Goal: Task Accomplishment & Management: Complete application form

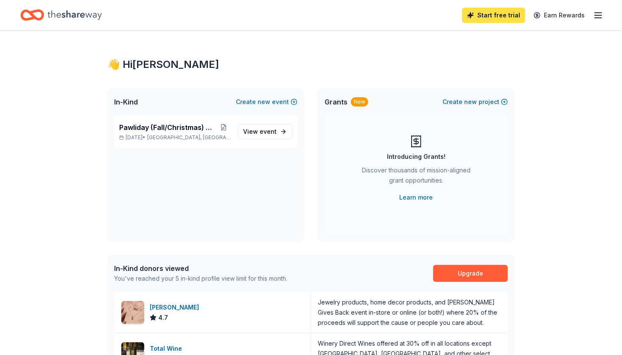
click at [508, 18] on link "Start free trial" at bounding box center [493, 15] width 63 height 15
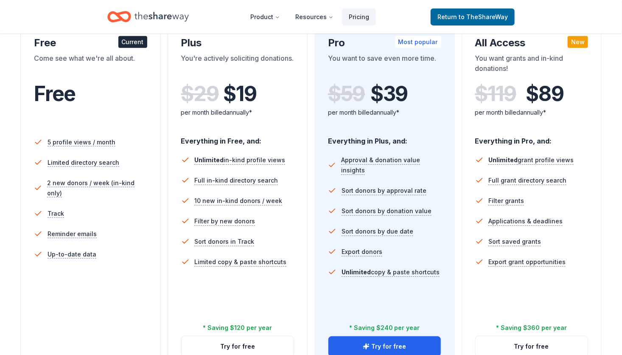
scroll to position [160, 0]
click at [243, 351] on button "Try for free" at bounding box center [238, 346] width 112 height 20
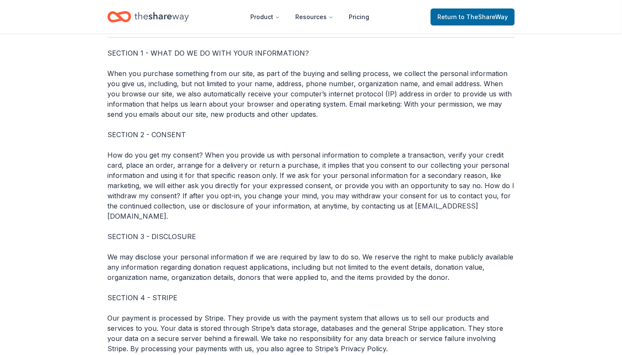
scroll to position [3049, 0]
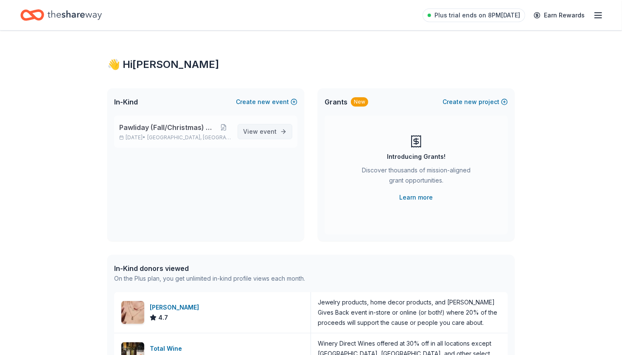
click at [267, 133] on span "event" at bounding box center [268, 131] width 17 height 7
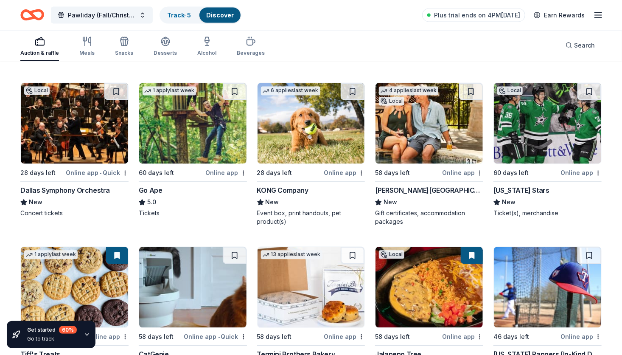
scroll to position [729, 0]
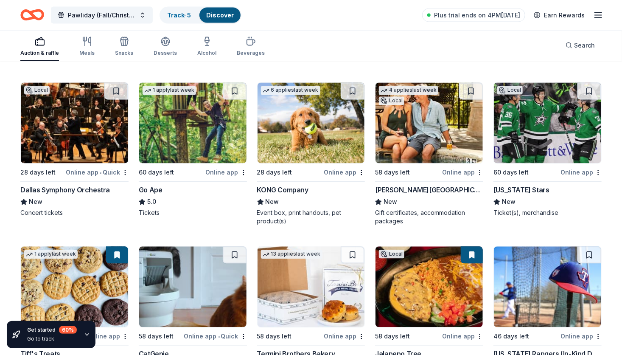
click at [333, 172] on div "Online app" at bounding box center [344, 172] width 41 height 11
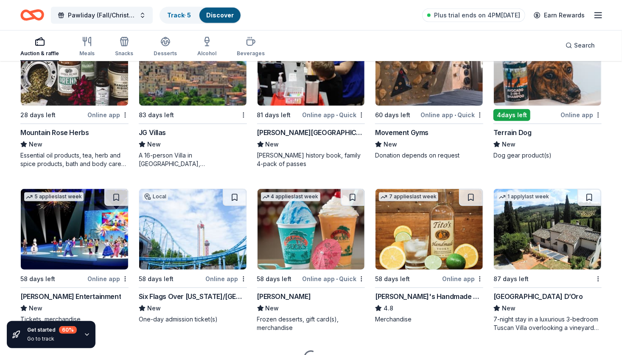
scroll to position [1763, 0]
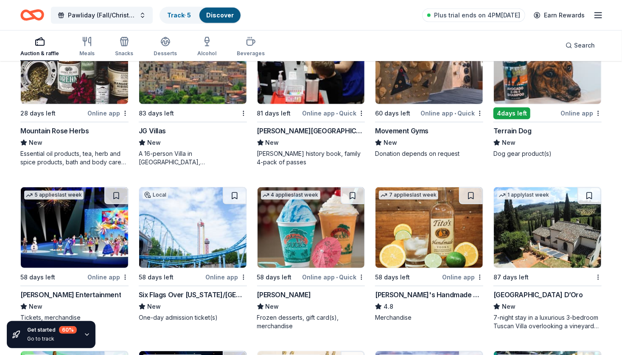
click at [461, 275] on div "Online app" at bounding box center [462, 277] width 41 height 11
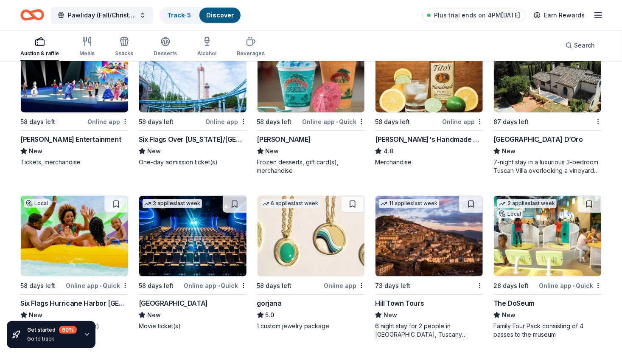
scroll to position [2132, 0]
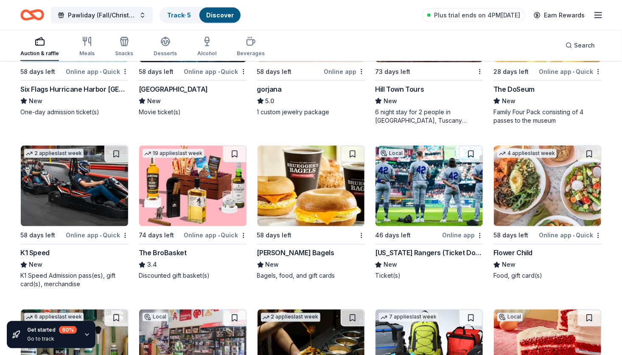
click at [460, 233] on div "Online app" at bounding box center [462, 235] width 41 height 11
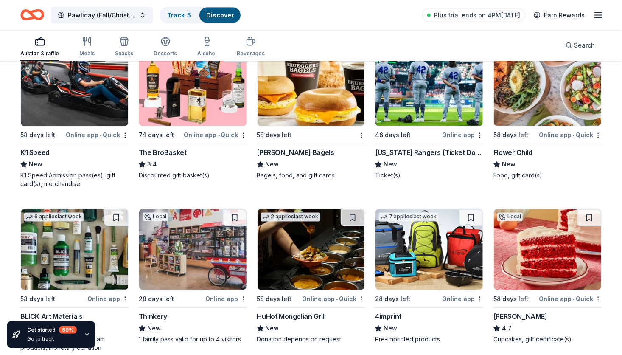
scroll to position [2242, 0]
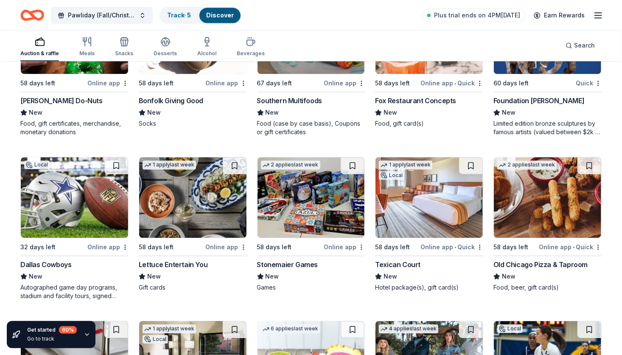
scroll to position [2613, 0]
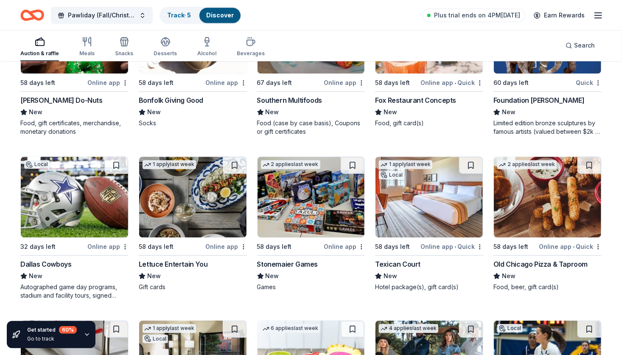
click at [100, 243] on div "Online app" at bounding box center [107, 246] width 41 height 11
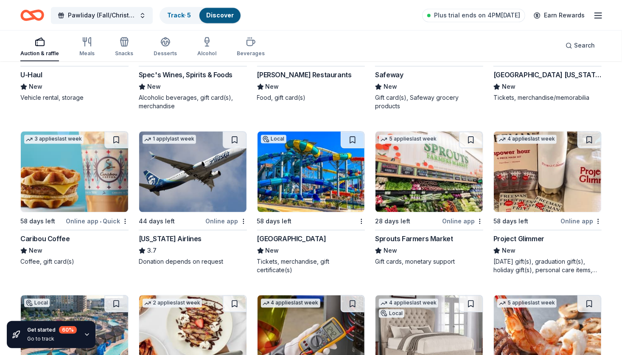
scroll to position [3942, 0]
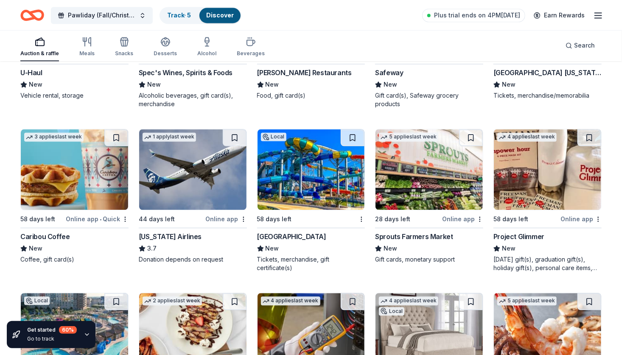
click at [231, 213] on div "Online app" at bounding box center [226, 218] width 41 height 11
click at [83, 216] on div "Online app • Quick" at bounding box center [97, 218] width 63 height 11
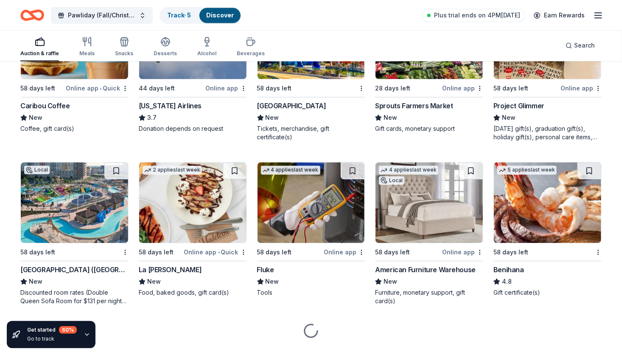
scroll to position [4088, 0]
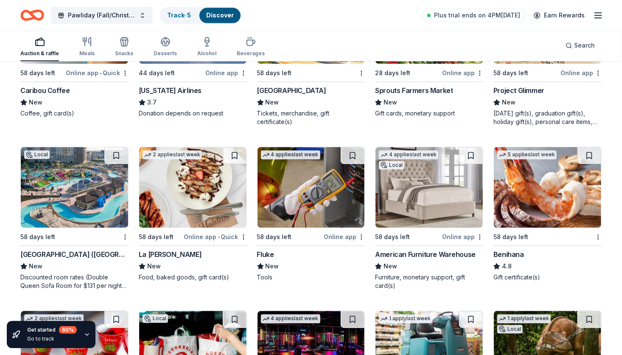
click at [456, 233] on div "Online app" at bounding box center [462, 236] width 41 height 11
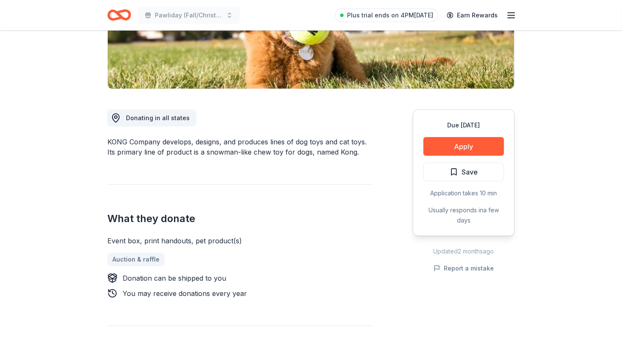
scroll to position [168, 0]
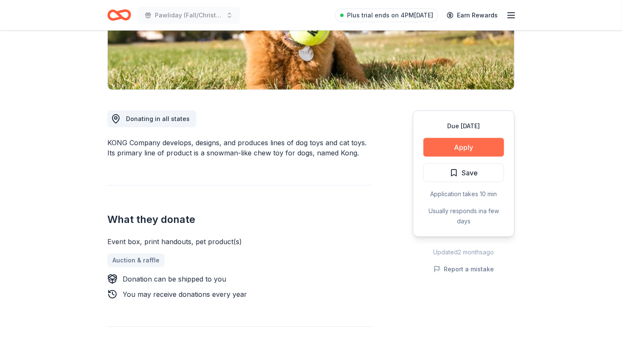
click at [490, 145] on button "Apply" at bounding box center [464, 147] width 81 height 19
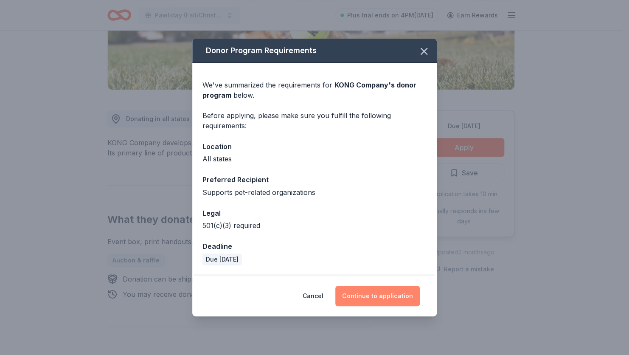
click at [379, 292] on button "Continue to application" at bounding box center [377, 296] width 84 height 20
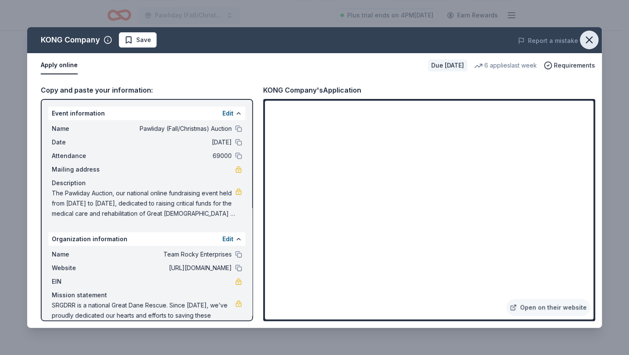
click at [594, 39] on icon "button" at bounding box center [589, 40] width 12 height 12
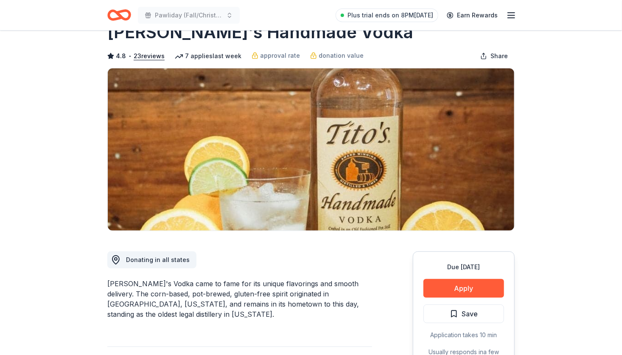
scroll to position [25, 0]
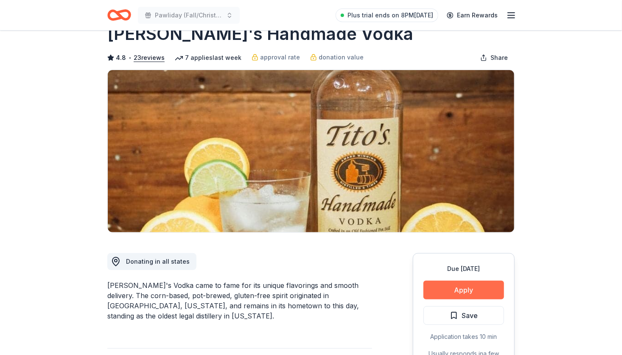
click at [475, 287] on button "Apply" at bounding box center [464, 290] width 81 height 19
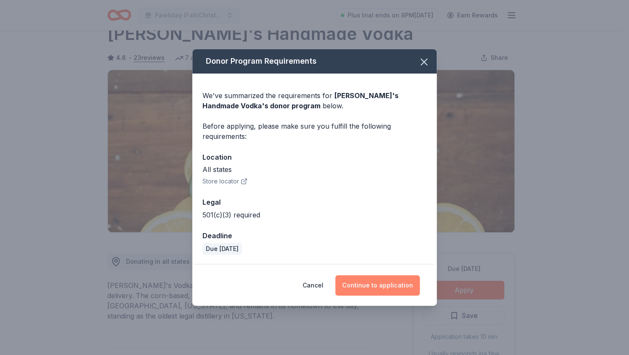
click at [408, 289] on button "Continue to application" at bounding box center [377, 285] width 84 height 20
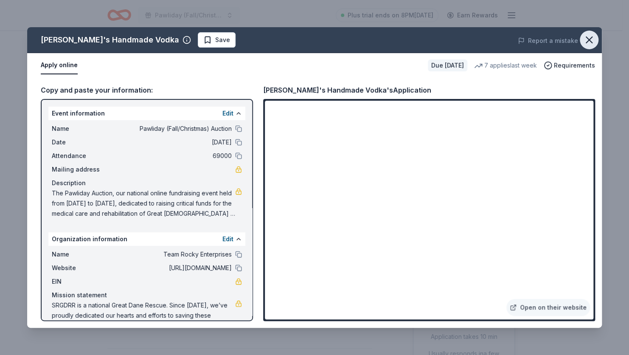
click at [591, 39] on icon "button" at bounding box center [589, 40] width 12 height 12
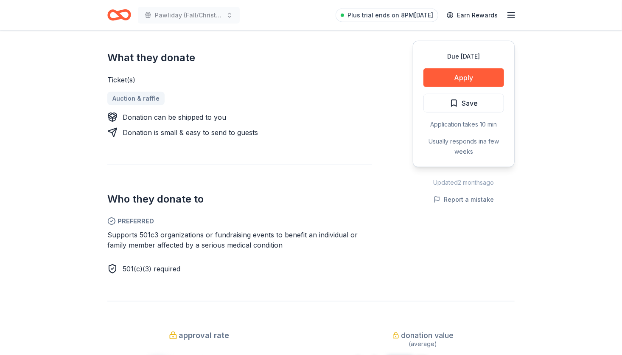
scroll to position [360, 0]
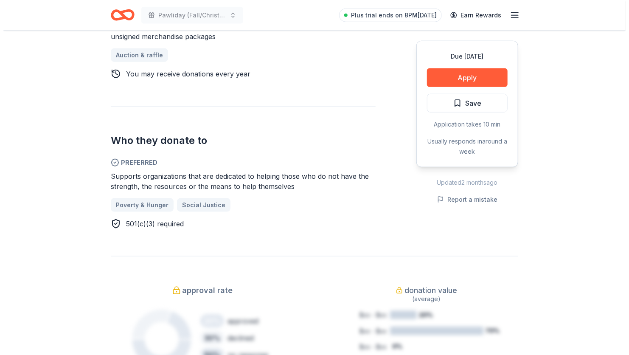
scroll to position [394, 0]
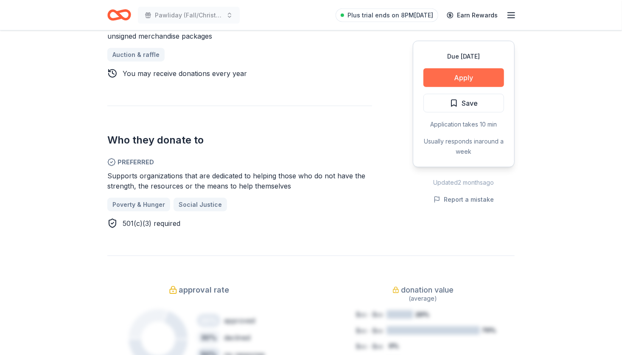
click at [460, 75] on button "Apply" at bounding box center [464, 77] width 81 height 19
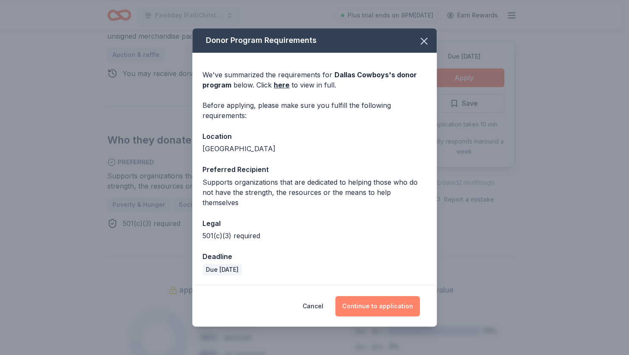
click at [372, 302] on button "Continue to application" at bounding box center [377, 306] width 84 height 20
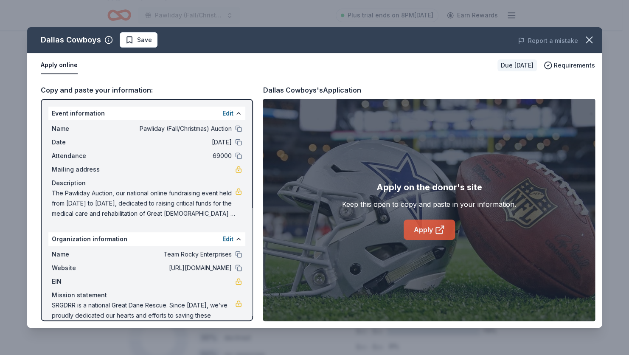
click at [436, 231] on icon at bounding box center [439, 230] width 6 height 6
click at [442, 236] on link "Apply" at bounding box center [429, 229] width 51 height 20
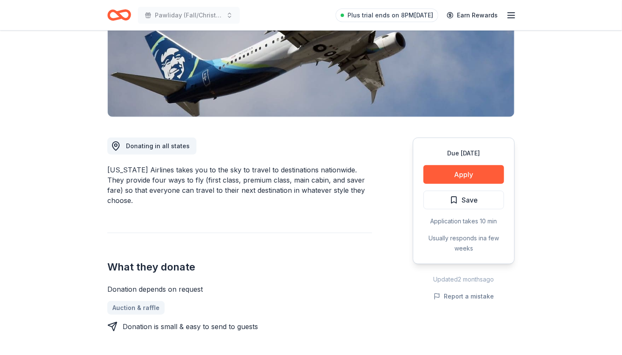
scroll to position [154, 0]
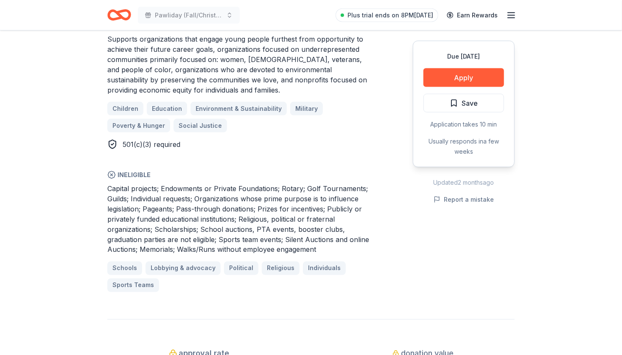
scroll to position [531, 0]
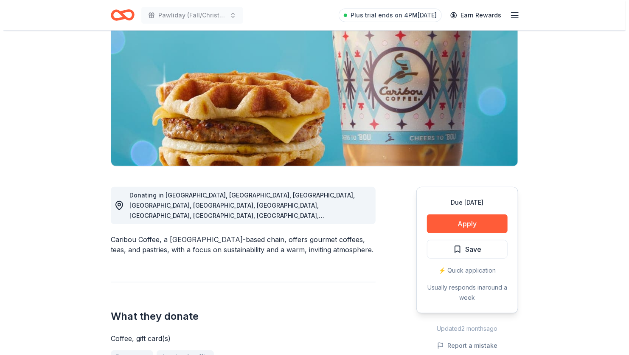
scroll to position [80, 0]
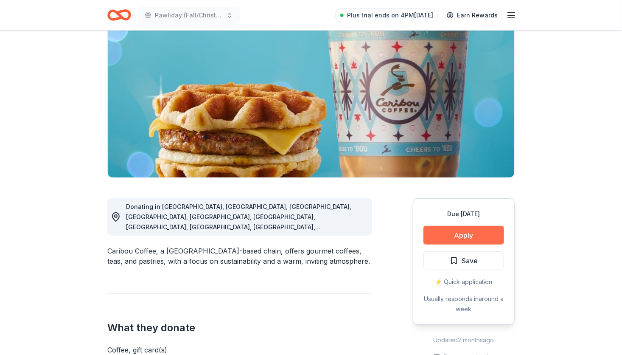
click at [480, 236] on button "Apply" at bounding box center [464, 235] width 81 height 19
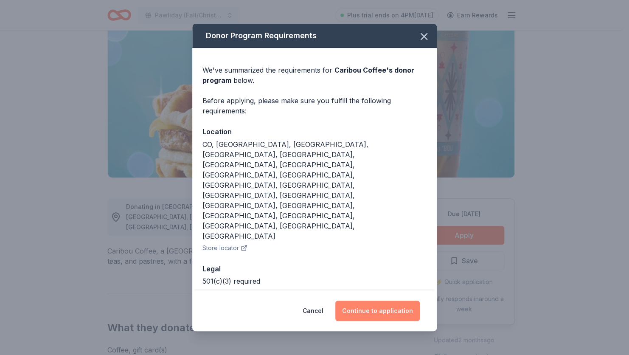
click at [393, 300] on button "Continue to application" at bounding box center [377, 310] width 84 height 20
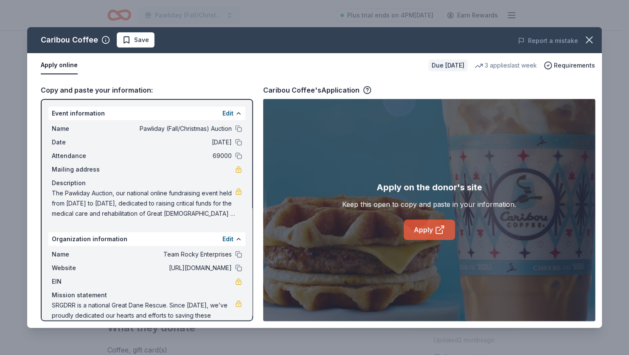
click at [431, 228] on link "Apply" at bounding box center [429, 229] width 51 height 20
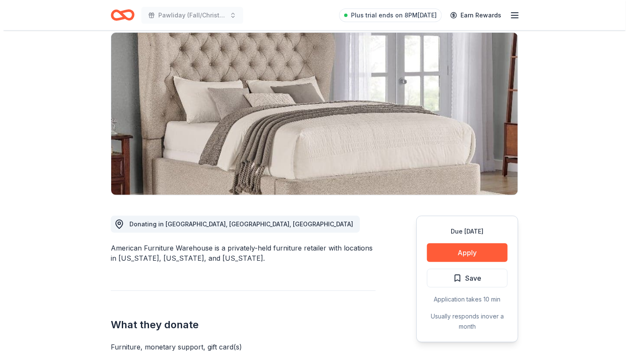
scroll to position [62, 0]
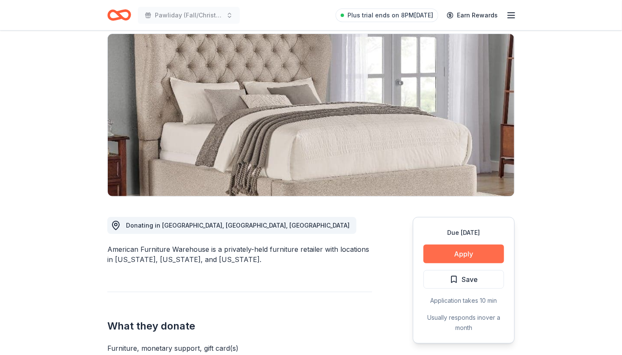
click at [469, 252] on button "Apply" at bounding box center [464, 253] width 81 height 19
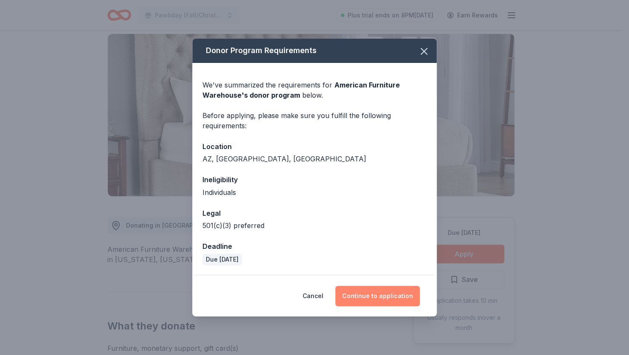
click at [384, 296] on button "Continue to application" at bounding box center [377, 296] width 84 height 20
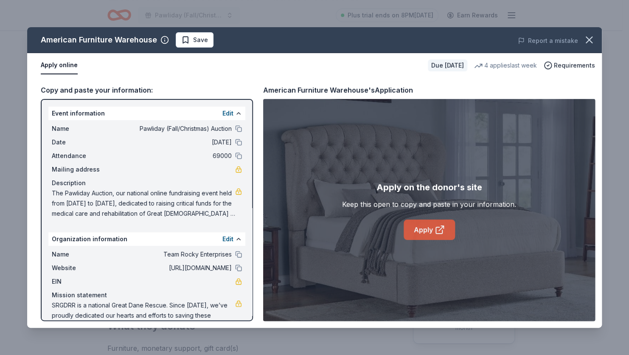
click at [431, 228] on link "Apply" at bounding box center [429, 229] width 51 height 20
